Goal: Check status: Check status

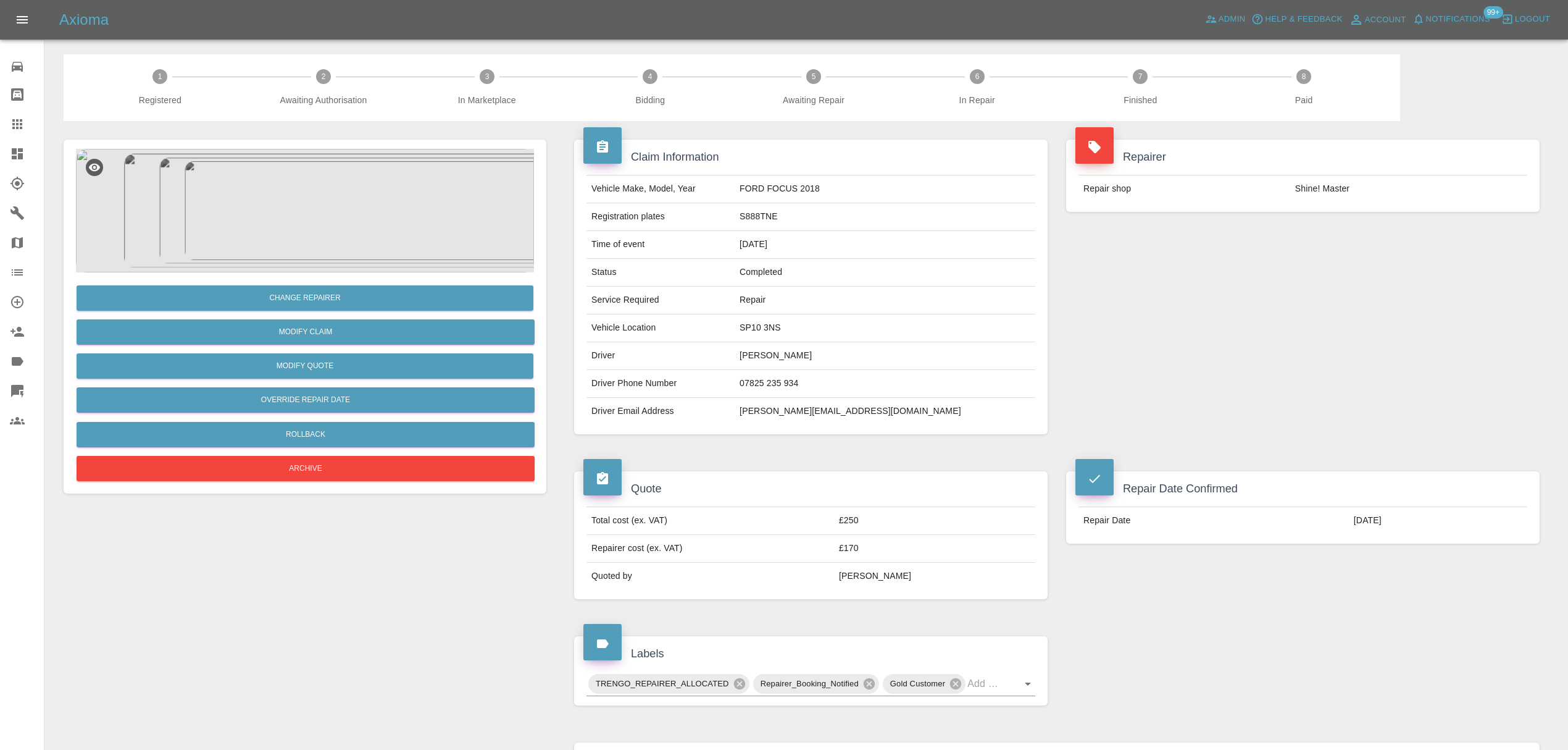
scroll to position [381, 0]
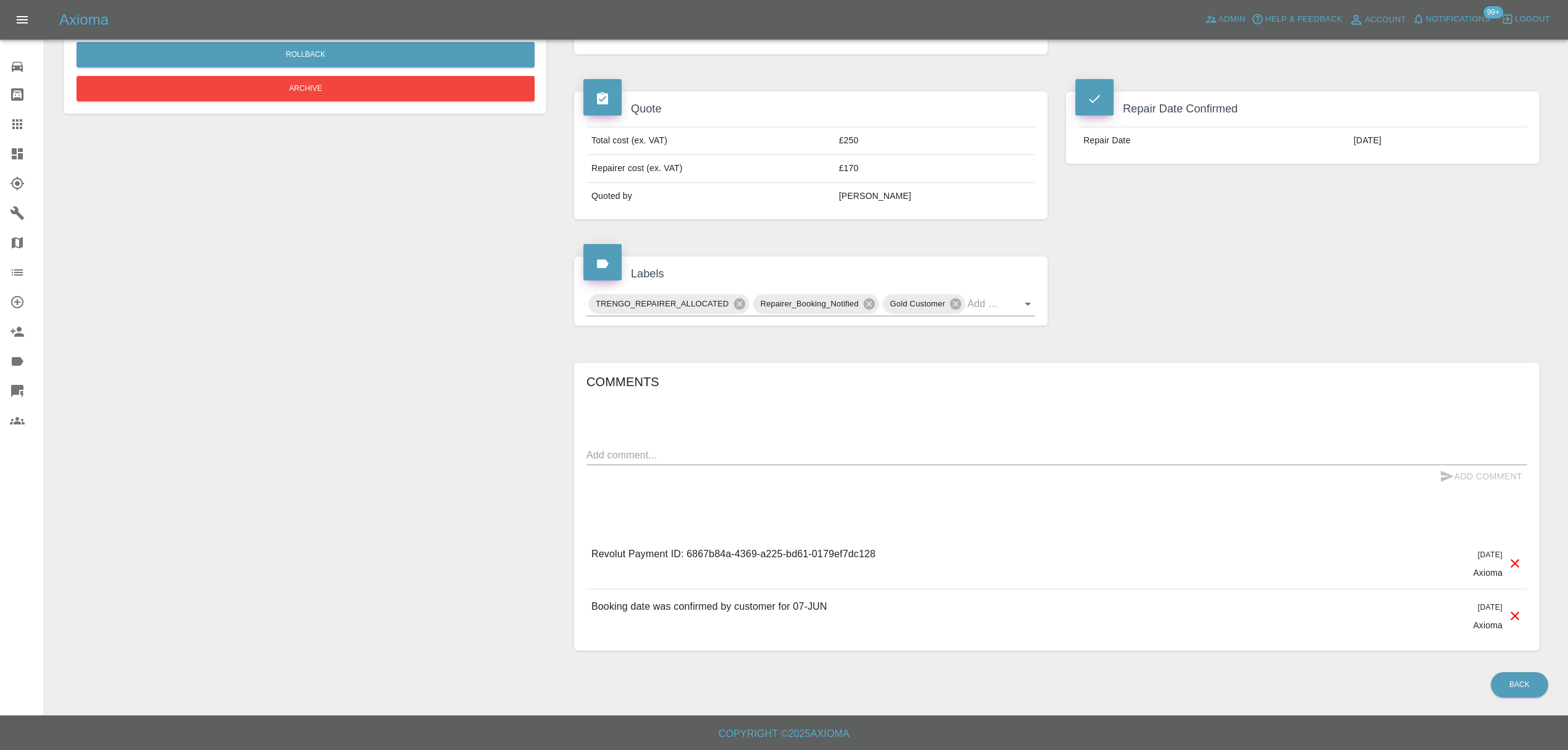
click at [776, 552] on p "Revolut Payment ID: 6867b84a-4369-a225-bd61-0179ef7dc128" at bounding box center [733, 554] width 284 height 15
copy p "Revolut Payment ID: 6867b84a-4369-a225-bd61-0179ef7dc128"
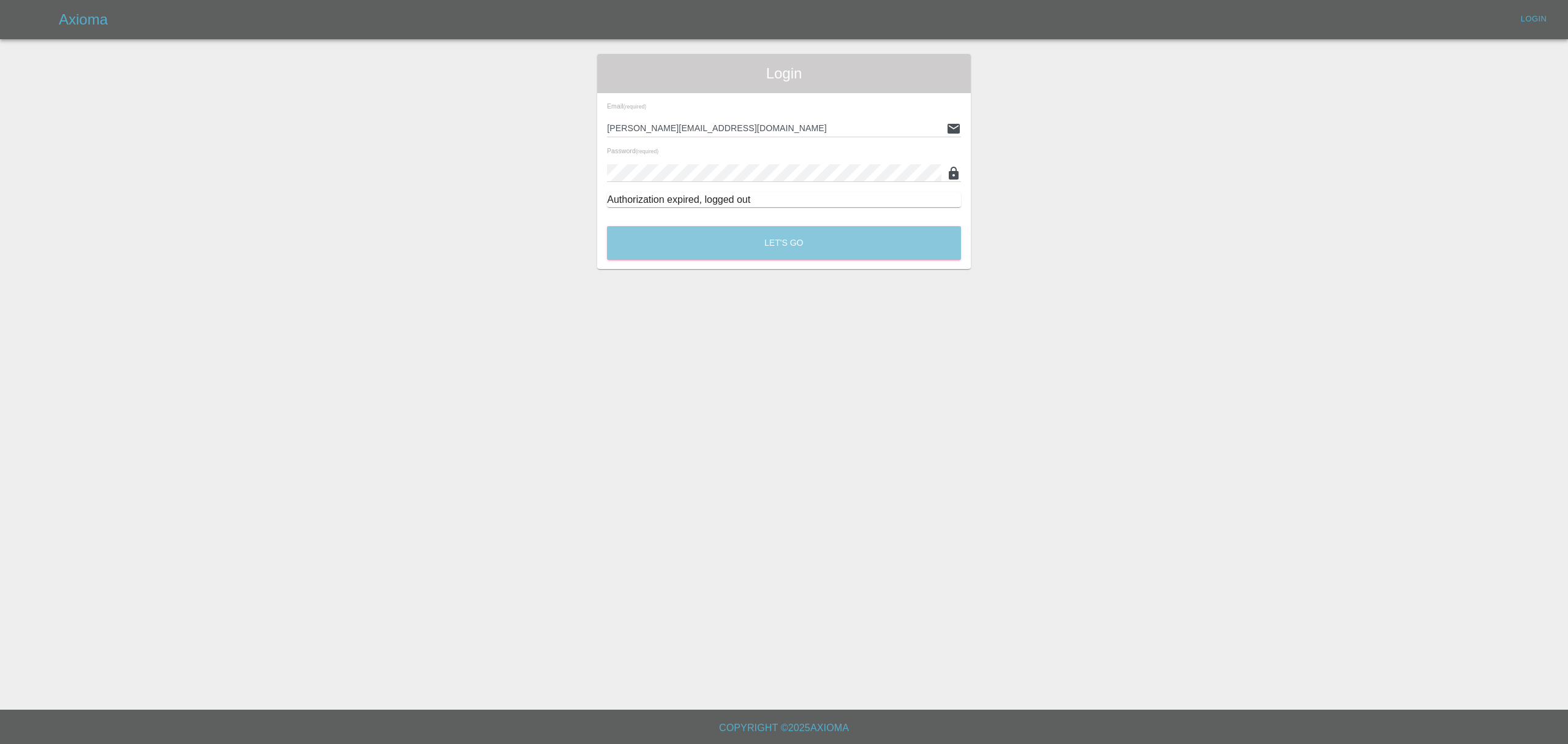
click at [685, 258] on button "Let's Go" at bounding box center [784, 242] width 354 height 34
